Goal: Use online tool/utility: Utilize a website feature to perform a specific function

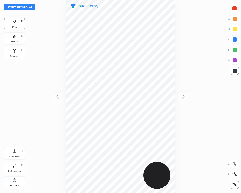
scroll to position [193, 158]
click at [29, 7] on button "Start recording" at bounding box center [19, 7] width 31 height 6
click at [18, 152] on div "Add Slide H" at bounding box center [14, 153] width 21 height 12
click at [14, 155] on div "Add Slide" at bounding box center [14, 156] width 11 height 3
click at [17, 152] on div "Add Slide H" at bounding box center [14, 153] width 21 height 12
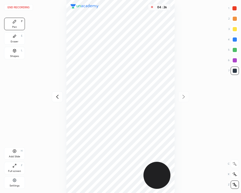
click at [14, 156] on div "Add Slide" at bounding box center [14, 156] width 11 height 3
click at [235, 10] on div at bounding box center [235, 8] width 4 height 4
click at [16, 55] on div "Shapes" at bounding box center [14, 56] width 9 height 3
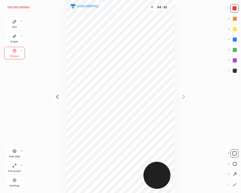
click at [25, 8] on button "End recording" at bounding box center [18, 7] width 29 height 6
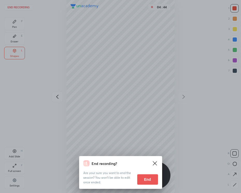
click at [150, 180] on button "End" at bounding box center [147, 179] width 21 height 10
